Goal: Information Seeking & Learning: Find specific fact

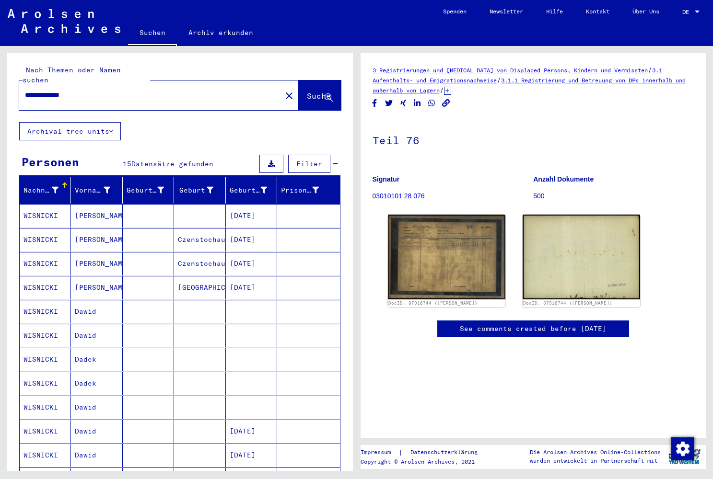
scroll to position [240, 0]
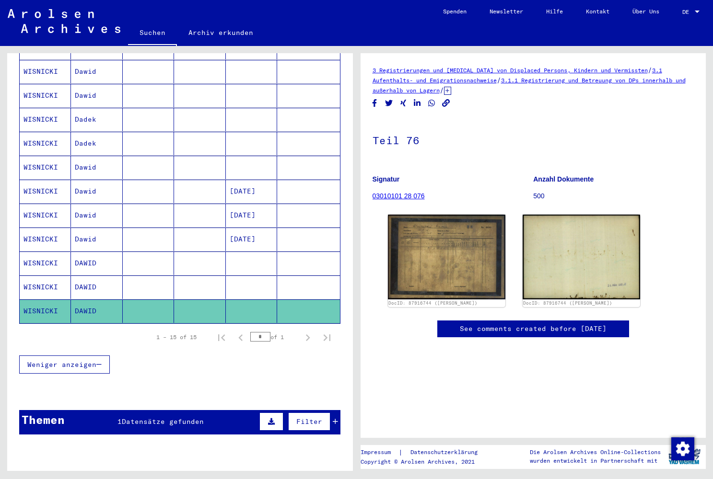
click at [353, 229] on div "**********" at bounding box center [178, 258] width 356 height 425
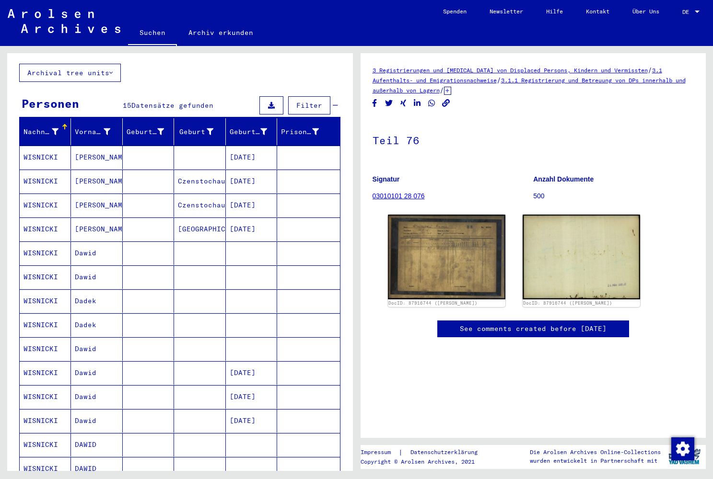
scroll to position [0, 0]
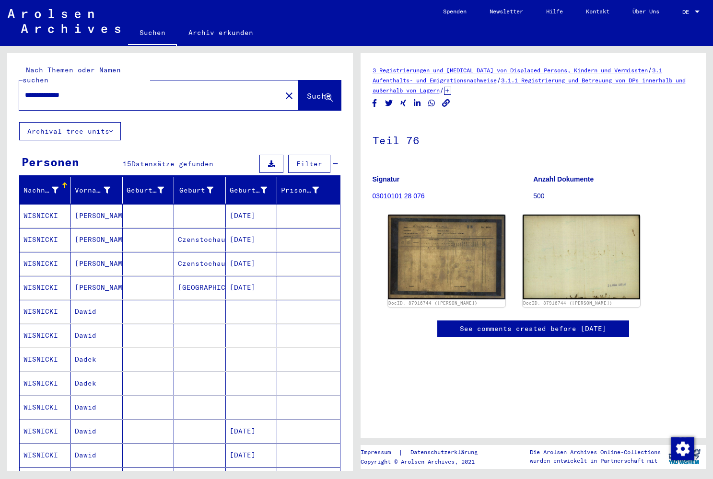
drag, startPoint x: 99, startPoint y: 88, endPoint x: -15, endPoint y: 92, distance: 114.1
click at [0, 92] on html "**********" at bounding box center [356, 239] width 713 height 479
type input "**********"
click at [307, 91] on span "Suche" at bounding box center [319, 96] width 24 height 10
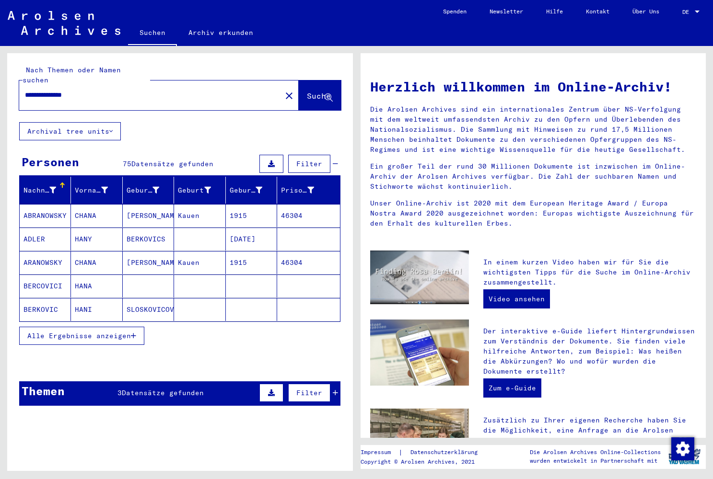
click at [101, 332] on span "Alle Ergebnisse anzeigen" at bounding box center [79, 336] width 104 height 9
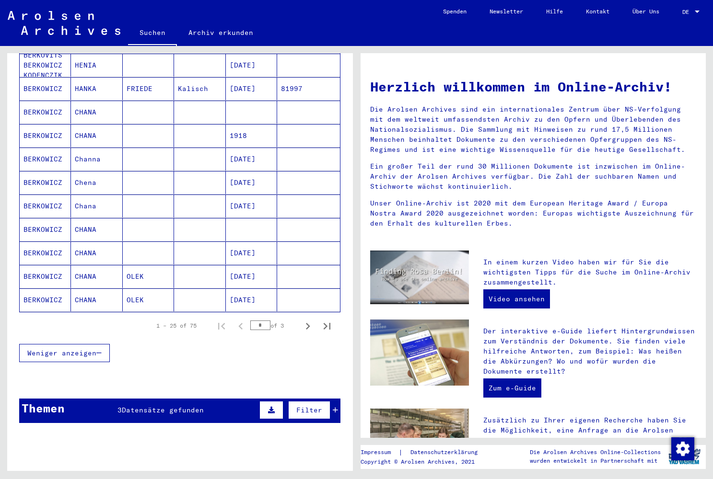
scroll to position [481, 0]
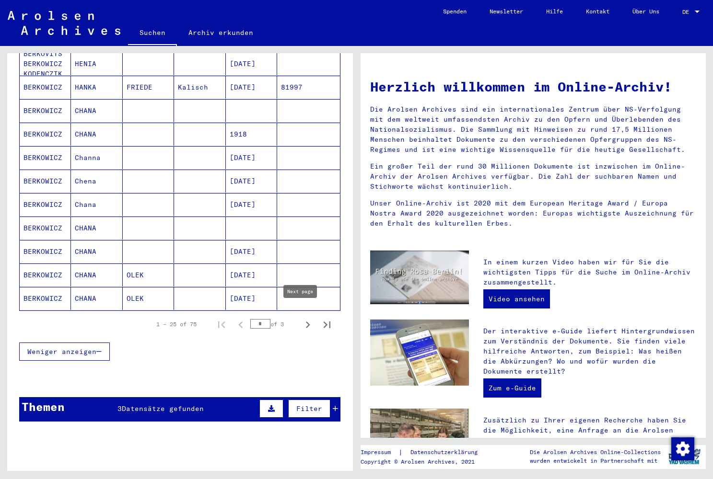
click at [306, 322] on icon "Next page" at bounding box center [308, 325] width 4 height 7
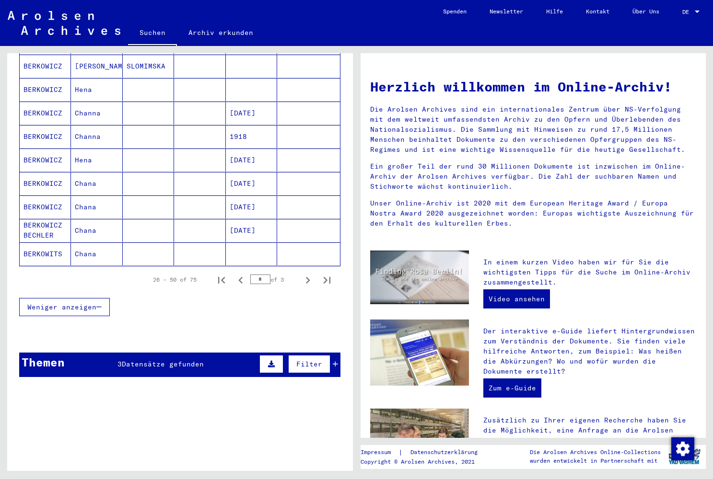
scroll to position [527, 0]
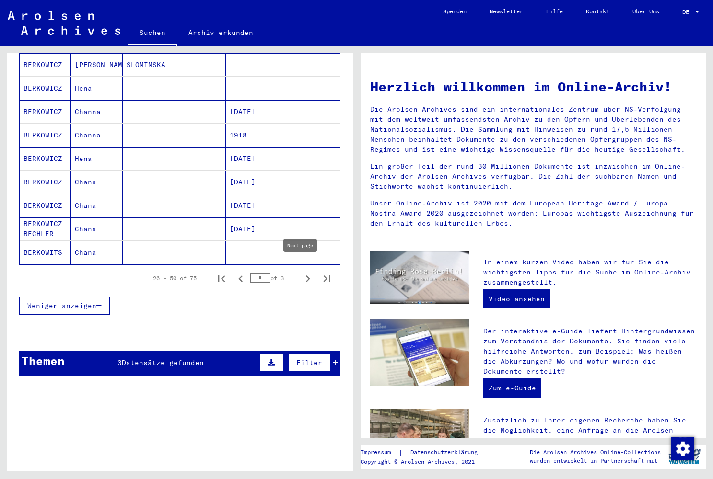
click at [302, 272] on icon "Next page" at bounding box center [307, 278] width 13 height 13
type input "*"
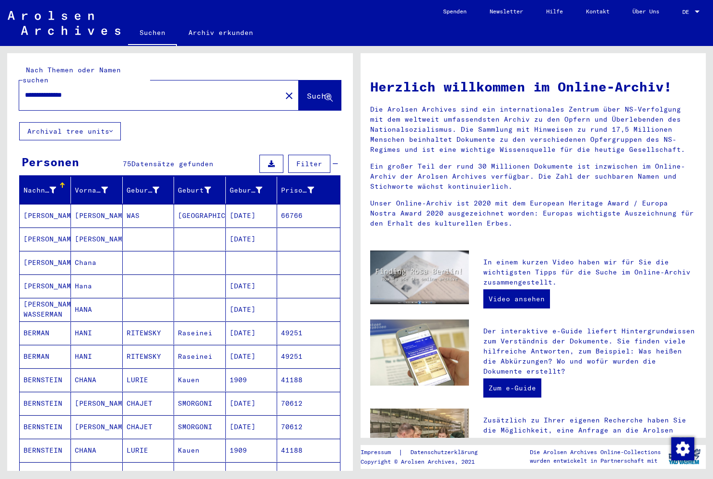
scroll to position [12, 0]
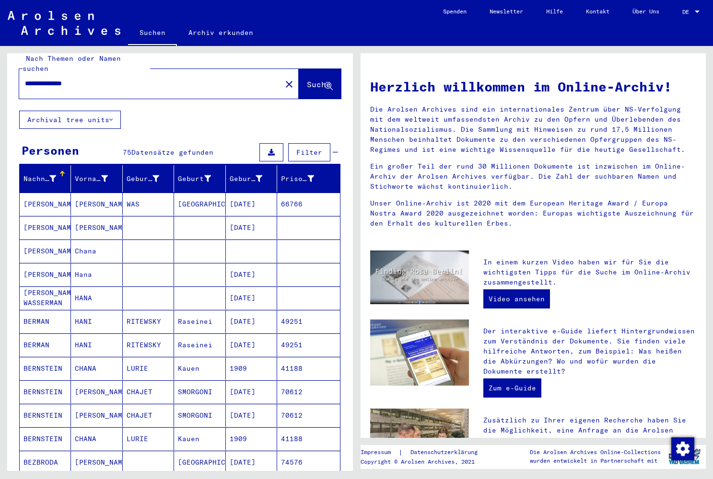
click at [250, 263] on mat-cell "[DATE]" at bounding box center [251, 274] width 51 height 23
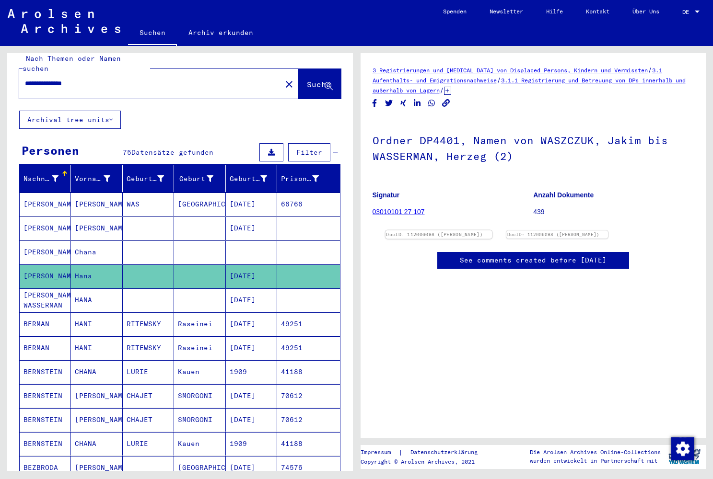
click at [456, 231] on img at bounding box center [438, 231] width 106 height 0
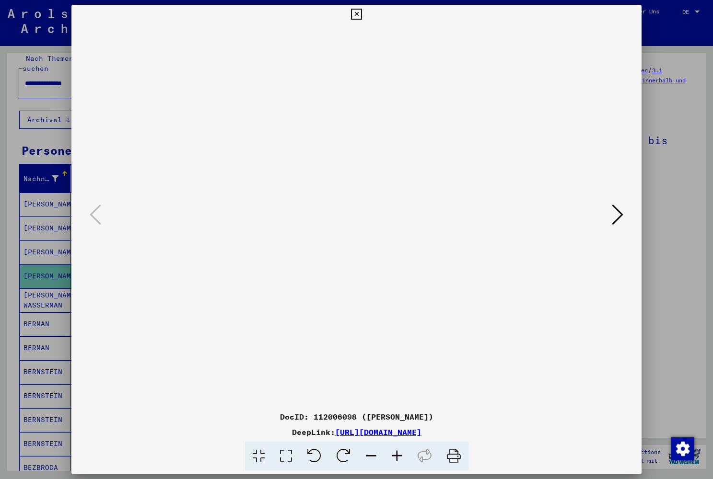
click at [362, 14] on icon at bounding box center [356, 15] width 11 height 12
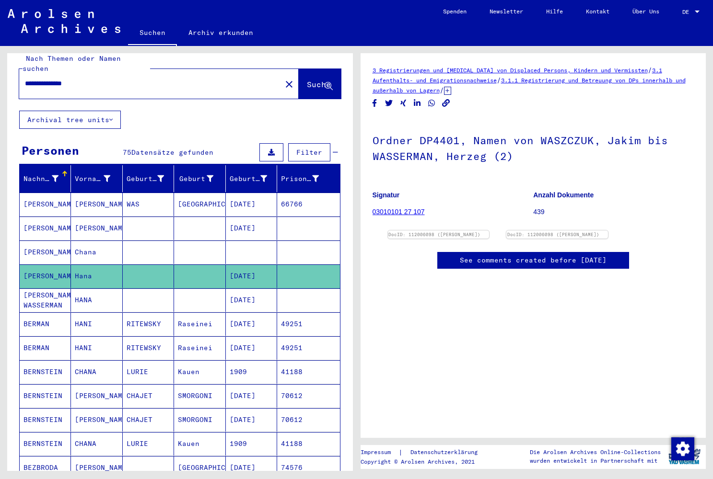
click at [81, 243] on mat-cell "Chana" at bounding box center [96, 252] width 51 height 23
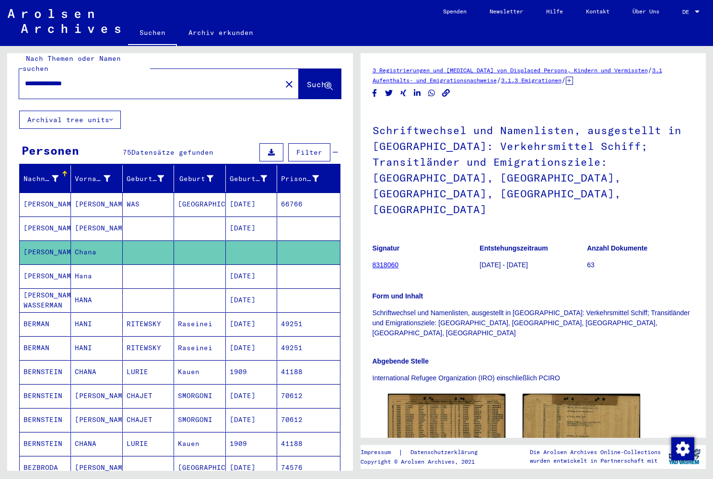
click at [80, 265] on mat-cell "Hana" at bounding box center [96, 276] width 51 height 23
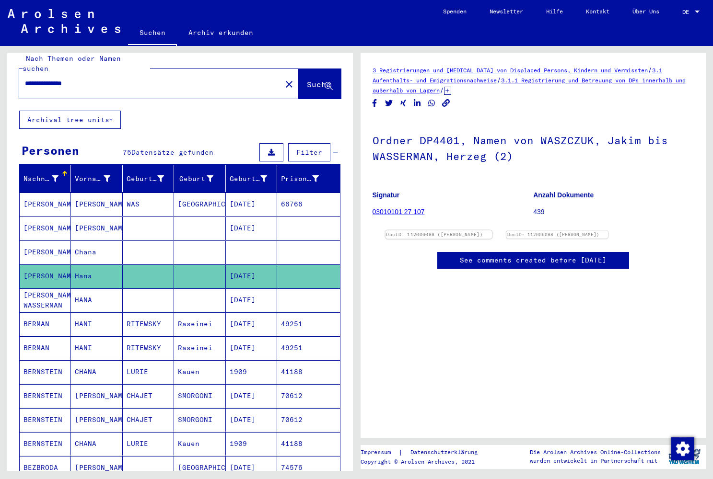
click at [440, 231] on img at bounding box center [438, 231] width 106 height 0
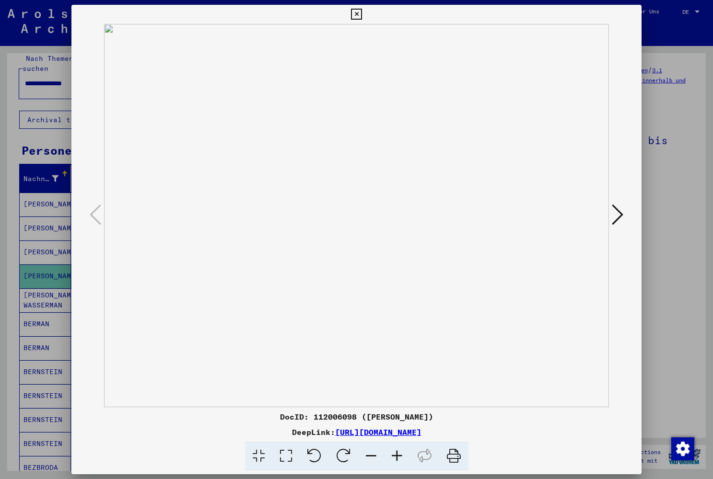
click at [616, 217] on icon at bounding box center [618, 214] width 12 height 23
click at [365, 8] on button at bounding box center [356, 14] width 17 height 19
